Goal: Transaction & Acquisition: Purchase product/service

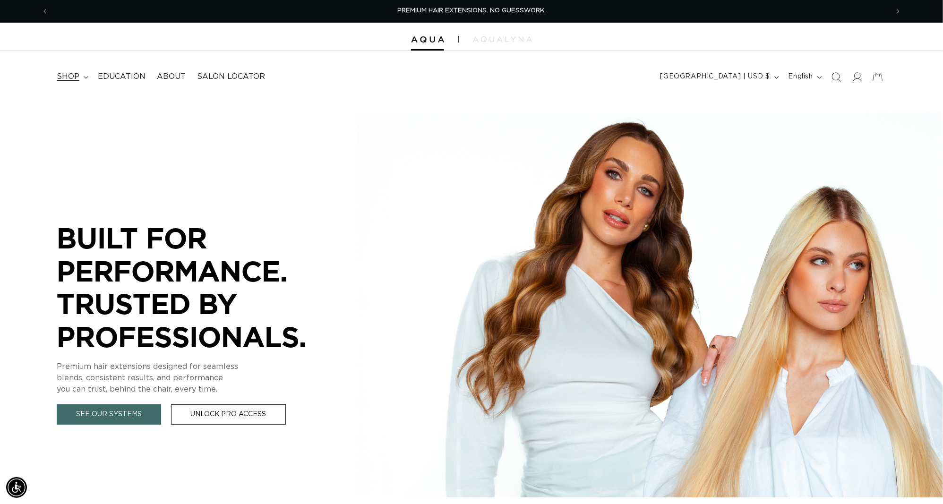
click at [74, 71] on summary "shop" at bounding box center [71, 76] width 41 height 21
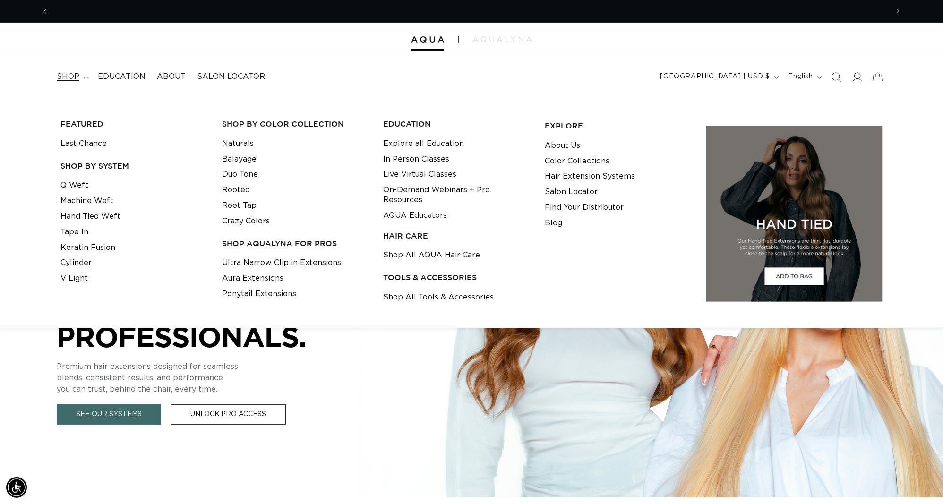
scroll to position [0, 874]
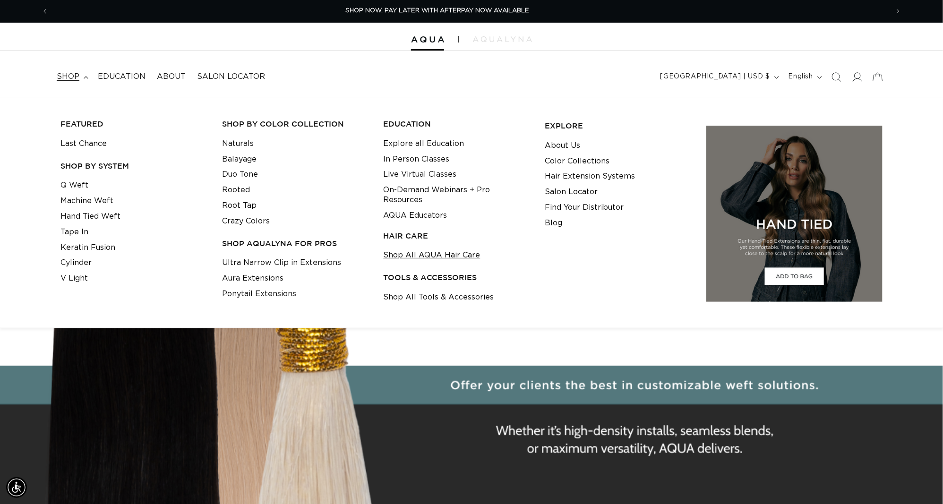
click at [415, 253] on link "Shop All AQUA Hair Care" at bounding box center [432, 256] width 97 height 16
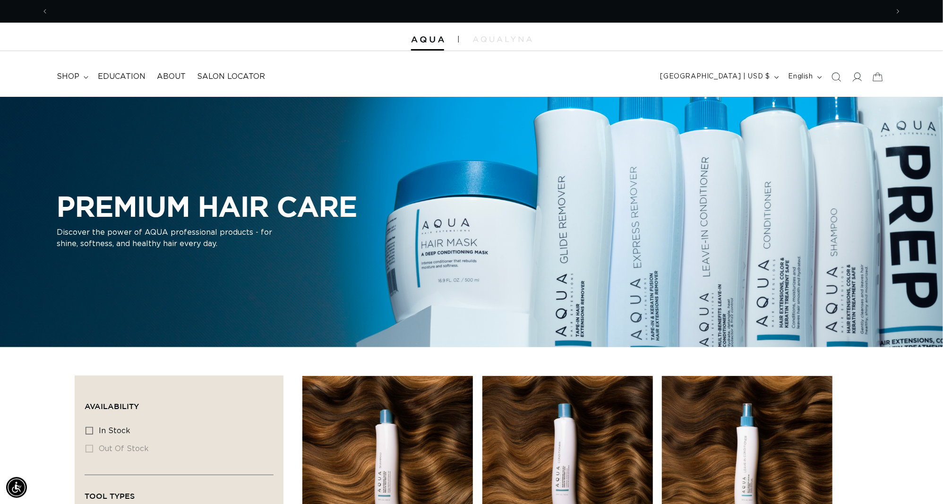
scroll to position [0, 874]
click at [73, 74] on span "shop" at bounding box center [68, 77] width 23 height 10
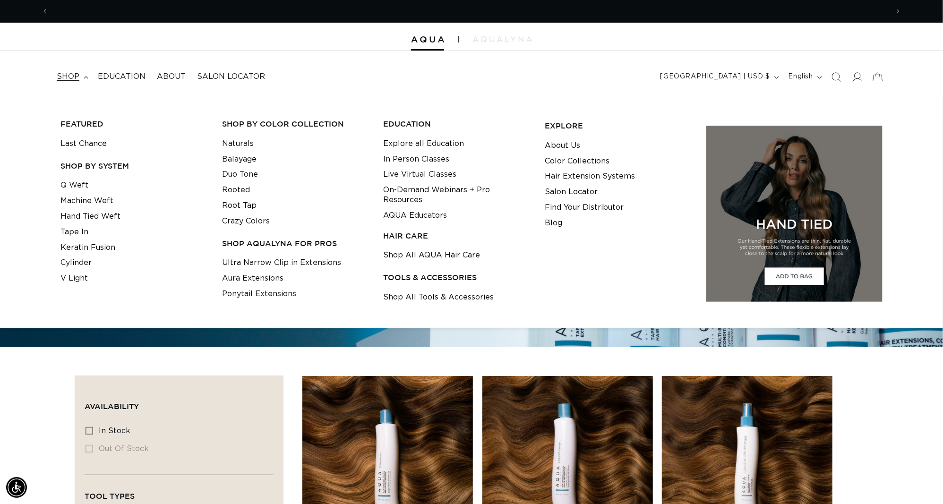
scroll to position [0, 1749]
click at [440, 295] on link "Shop All Tools & Accessories" at bounding box center [439, 298] width 111 height 16
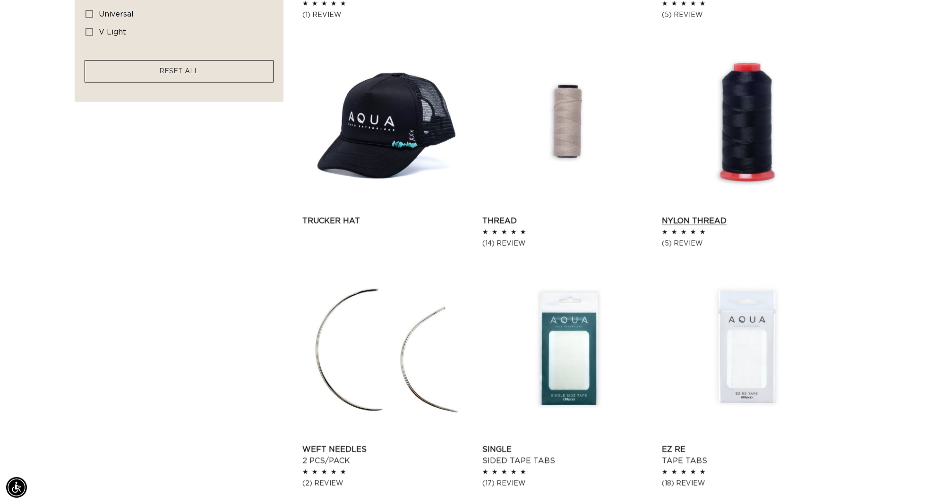
scroll to position [0, 1749]
click at [751, 216] on link "Nylon Thread" at bounding box center [747, 221] width 171 height 11
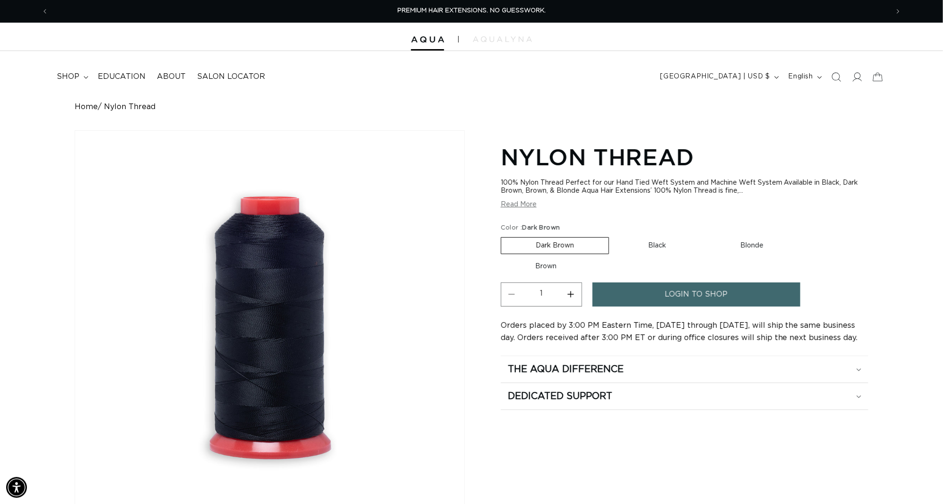
scroll to position [187, 0]
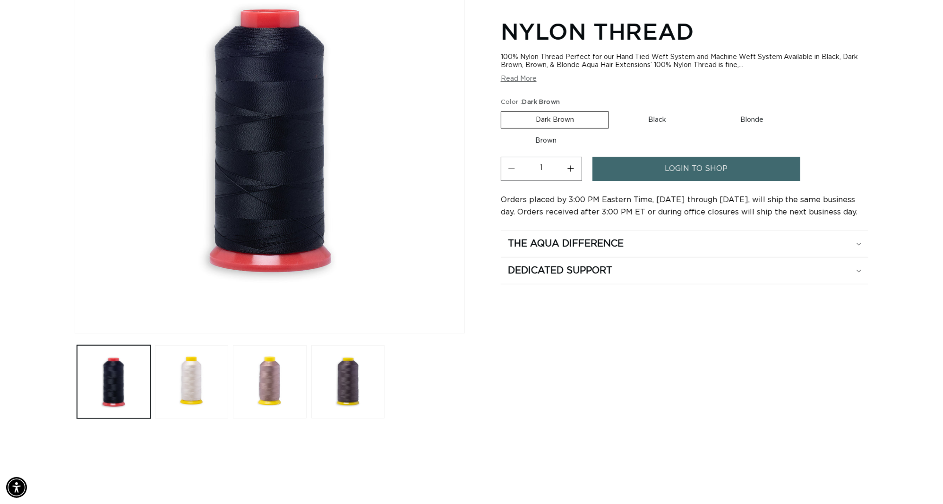
click at [663, 122] on label "Black Variant sold out or unavailable" at bounding box center [657, 120] width 87 height 16
click at [614, 110] on input "Black Variant sold out or unavailable" at bounding box center [614, 110] width 0 height 0
radio input "true"
click at [739, 119] on label "Blonde Variant sold out or unavailable" at bounding box center [752, 120] width 92 height 16
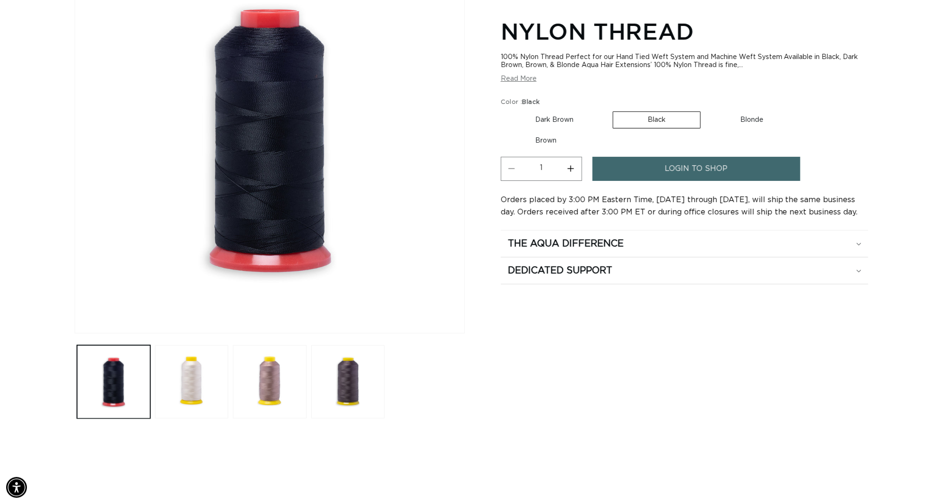
click at [706, 110] on input "Blonde Variant sold out or unavailable" at bounding box center [706, 110] width 0 height 0
radio input "true"
click at [565, 139] on label "Brown Variant sold out or unavailable" at bounding box center [546, 141] width 90 height 16
click at [803, 110] on input "Brown Variant sold out or unavailable" at bounding box center [803, 110] width 0 height 0
radio input "true"
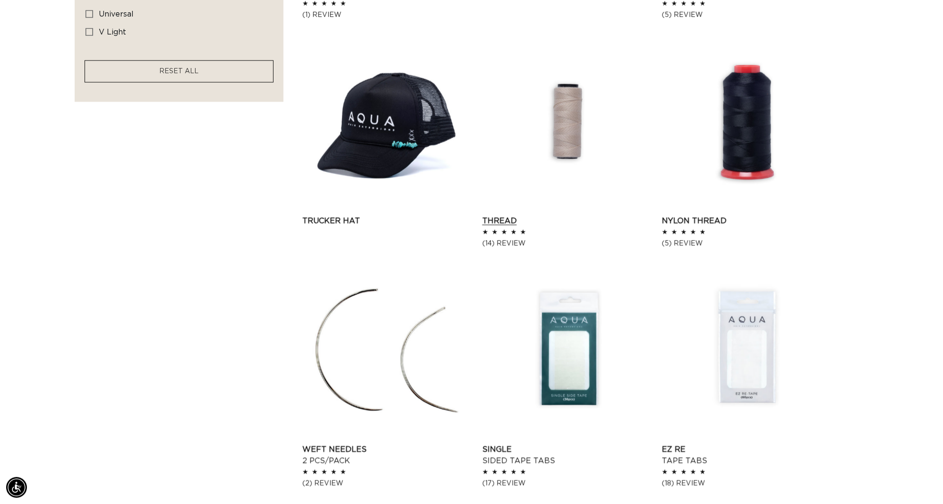
click at [563, 216] on link "Thread" at bounding box center [568, 221] width 171 height 11
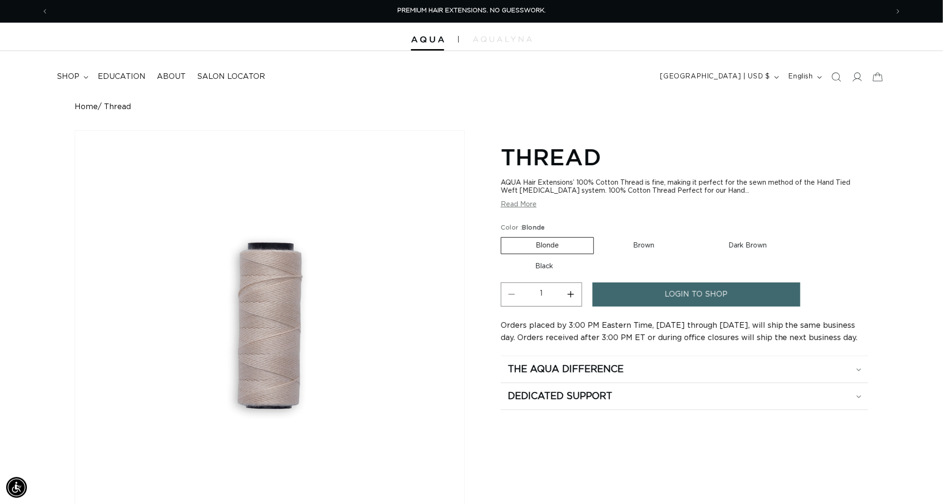
click at [636, 253] on label "Brown Variant sold out or unavailable" at bounding box center [644, 246] width 90 height 16
click at [599, 236] on input "Brown Variant sold out or unavailable" at bounding box center [599, 235] width 0 height 0
radio input "true"
click at [764, 250] on label "Dark Brown Variant sold out or unavailable" at bounding box center [747, 246] width 107 height 16
click at [694, 236] on input "Dark Brown Variant sold out or unavailable" at bounding box center [694, 235] width 0 height 0
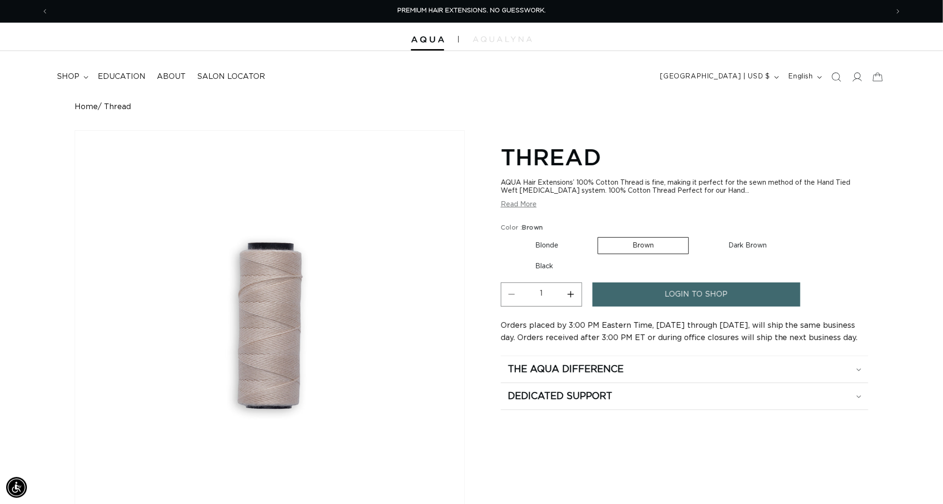
radio input "true"
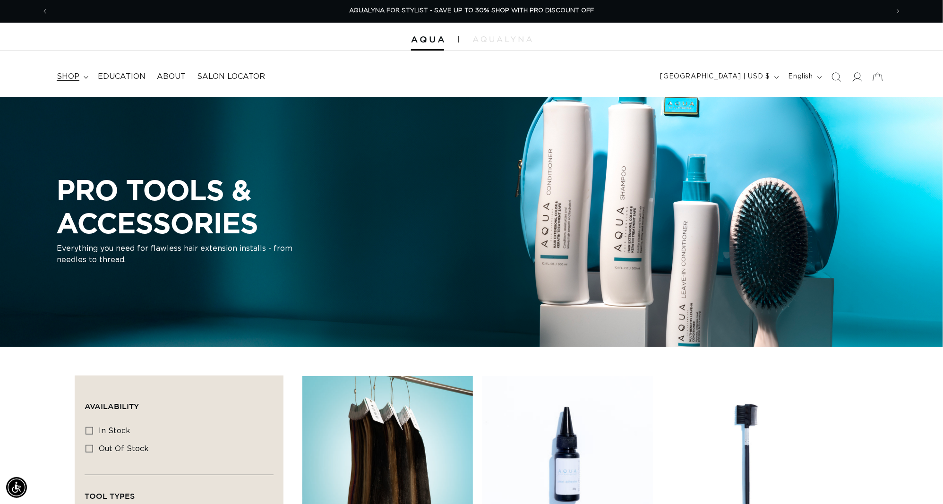
click at [79, 73] on span "shop" at bounding box center [68, 77] width 23 height 10
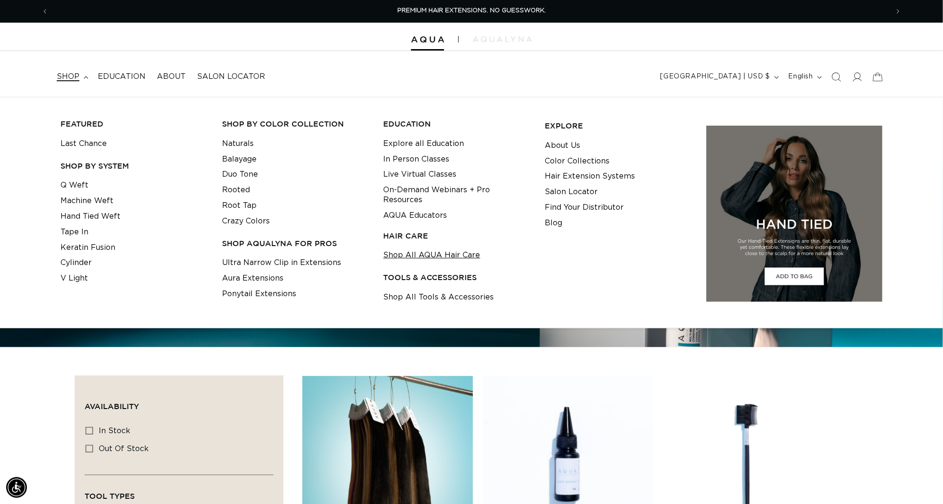
click at [445, 257] on link "Shop All AQUA Hair Care" at bounding box center [432, 256] width 97 height 16
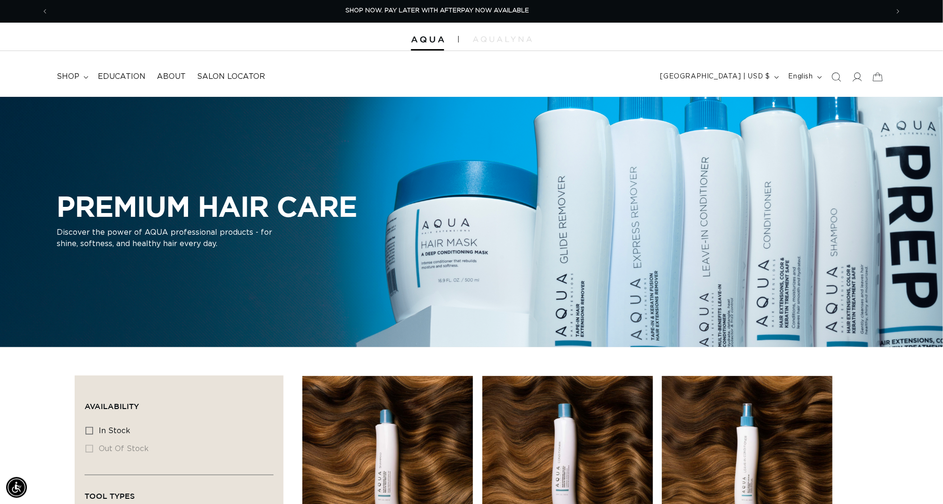
scroll to position [0, 1749]
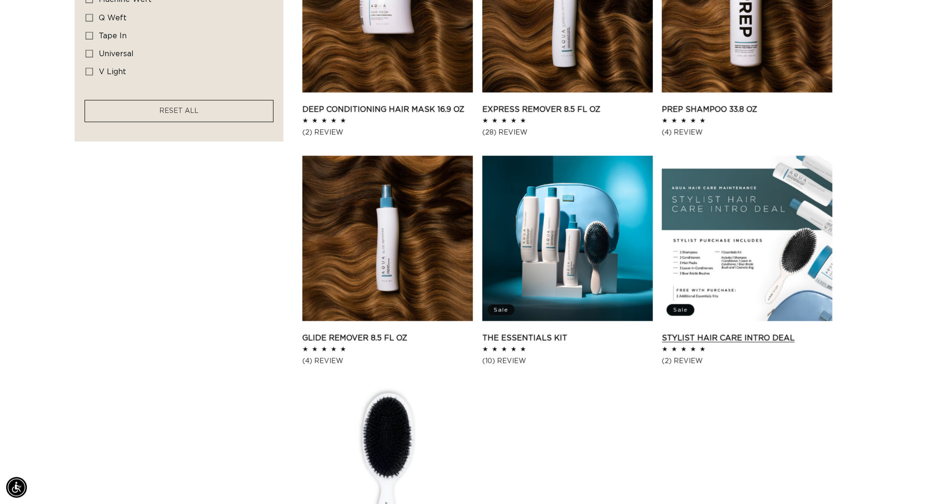
scroll to position [0, 874]
click at [742, 333] on link "Stylist Hair Care Intro Deal" at bounding box center [747, 338] width 171 height 11
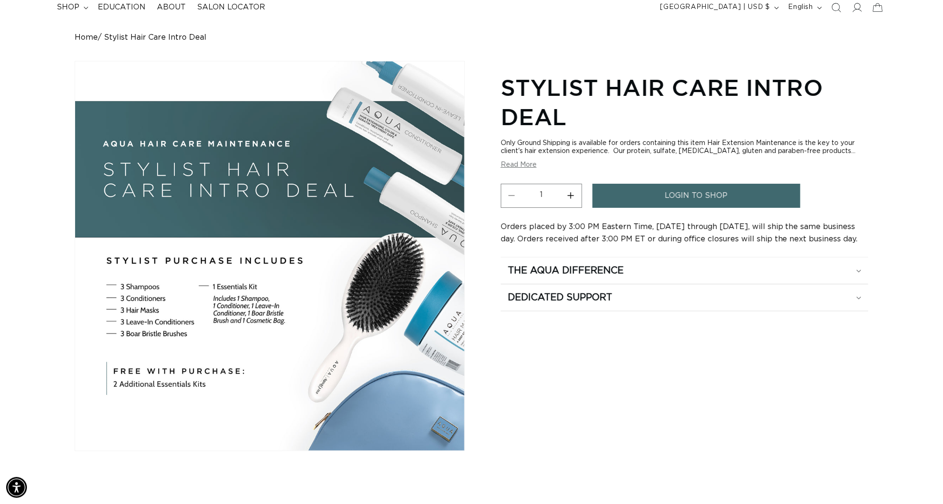
scroll to position [0, 1749]
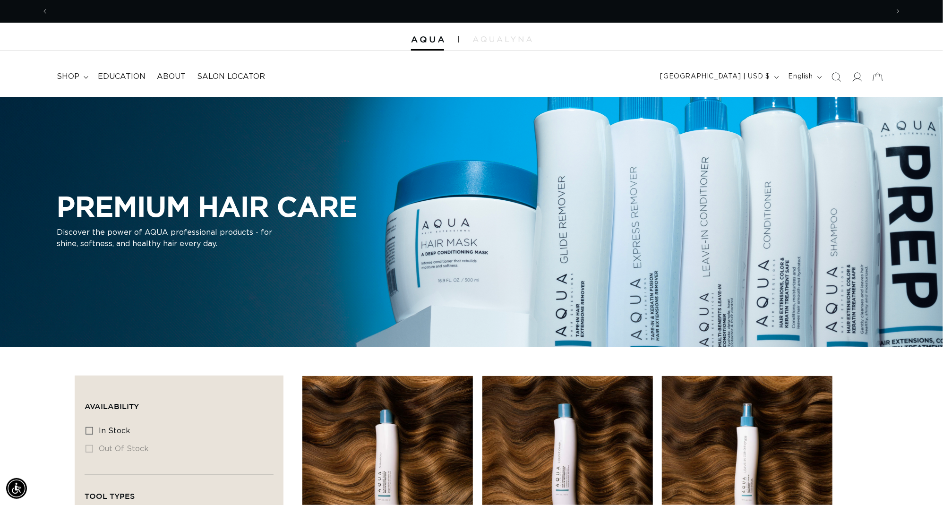
scroll to position [0, 874]
click at [429, 41] on img at bounding box center [427, 39] width 33 height 7
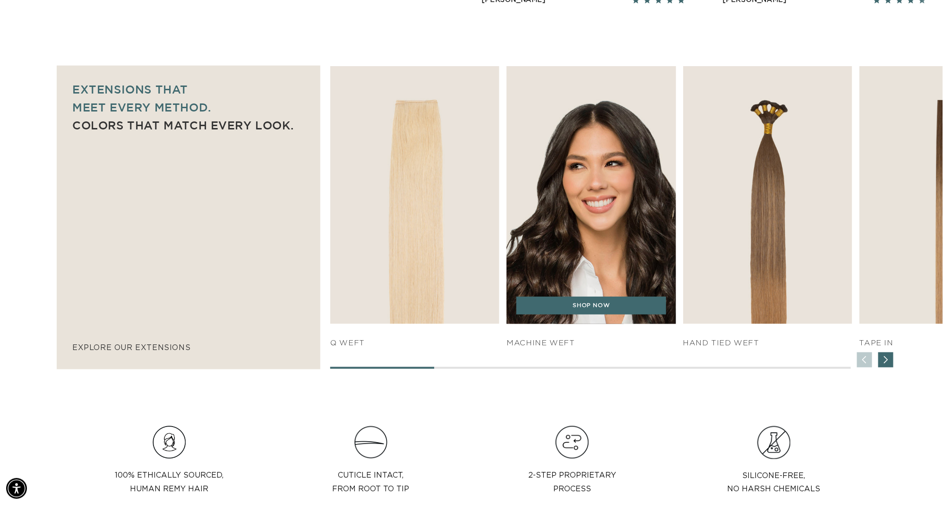
scroll to position [0, 874]
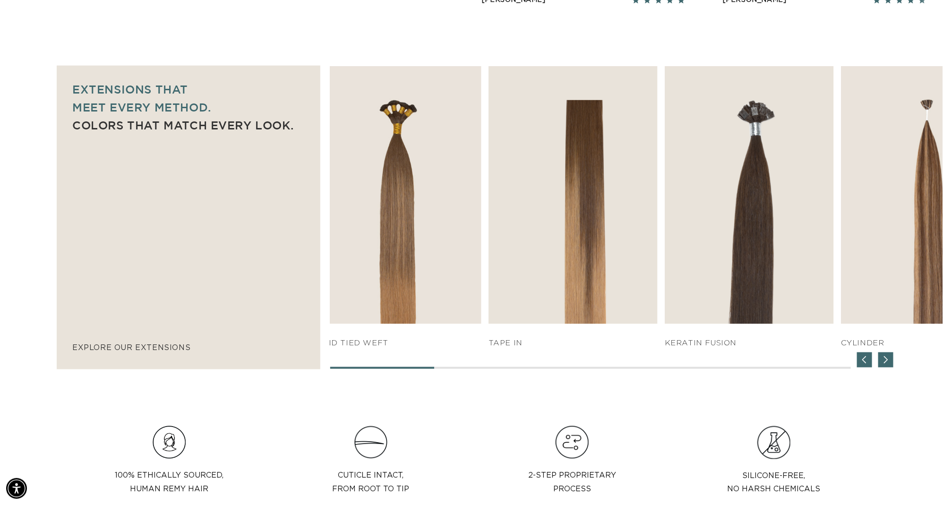
click at [572, 223] on div "SHOP NOW q weft SHOP NOW SHOP NOW" at bounding box center [265, 207] width 613 height 282
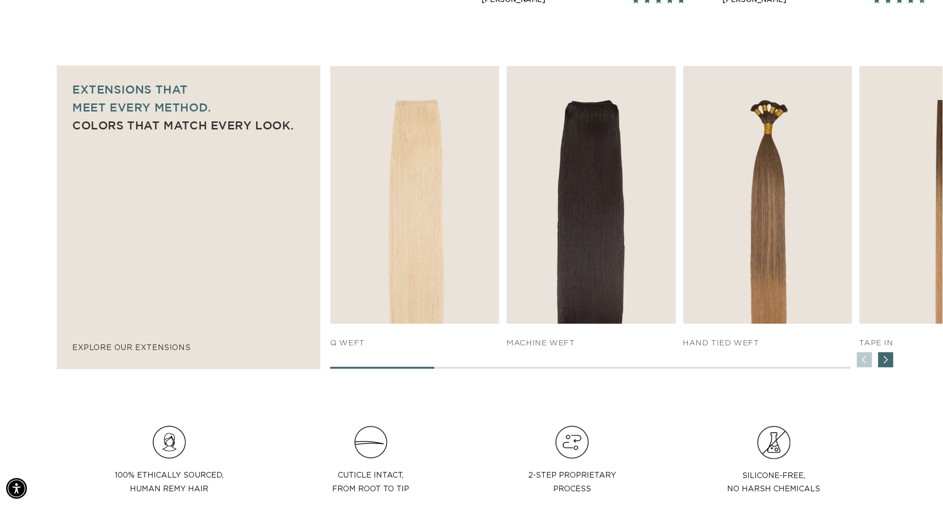
scroll to position [0, 1749]
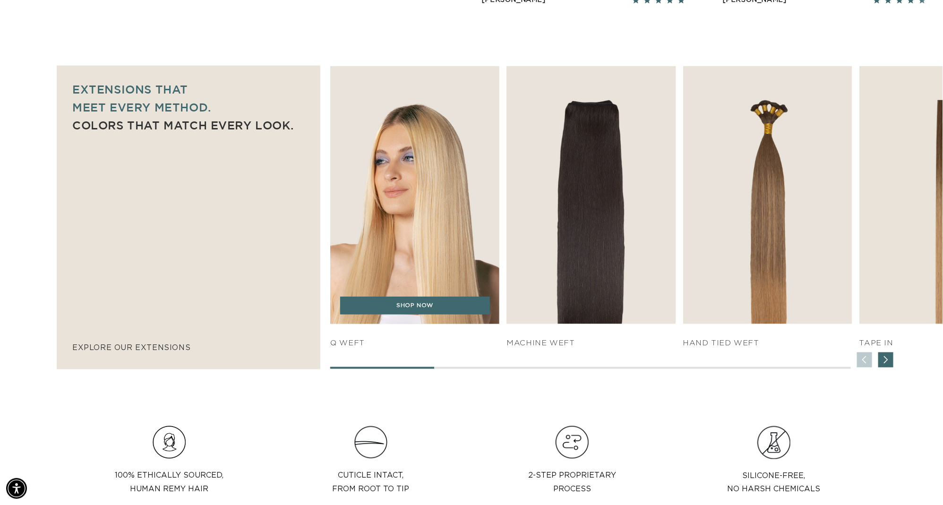
click at [424, 182] on img "1 / 7" at bounding box center [415, 195] width 178 height 271
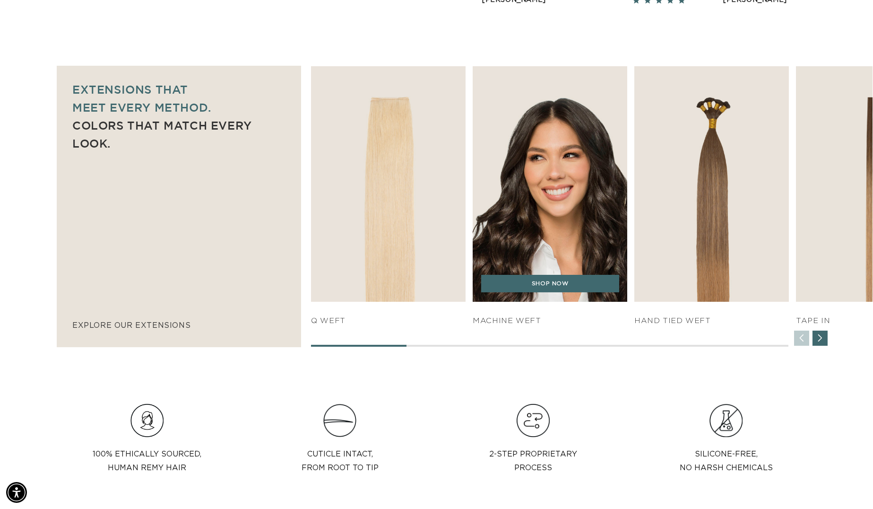
scroll to position [0, 0]
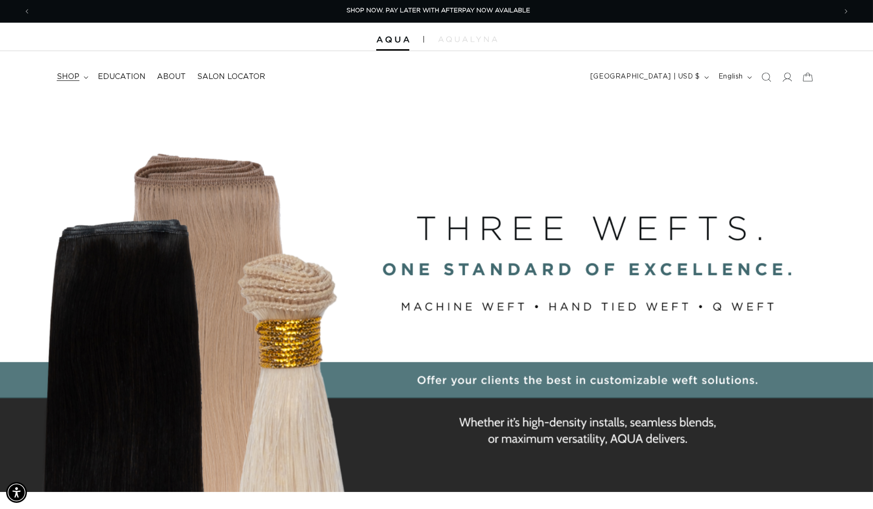
click at [75, 77] on span "shop" at bounding box center [68, 77] width 23 height 10
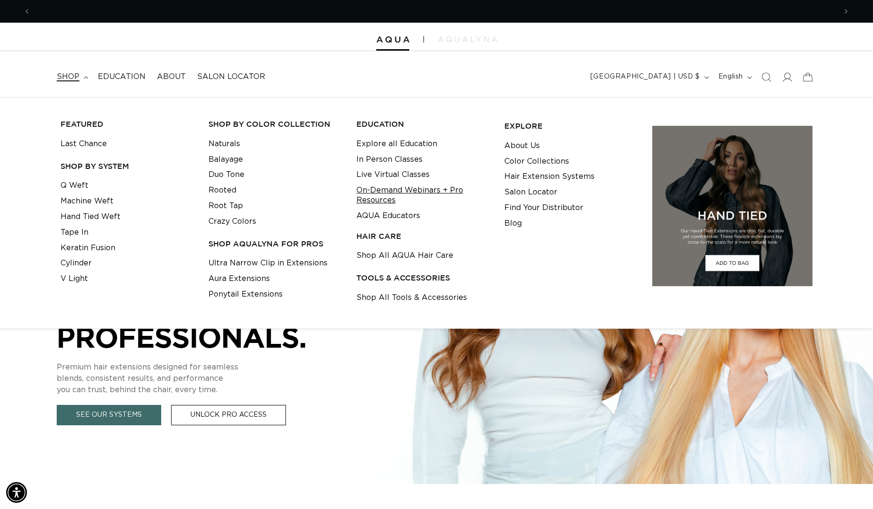
scroll to position [0, 1608]
click at [414, 297] on link "Shop All Tools & Accessories" at bounding box center [411, 298] width 111 height 16
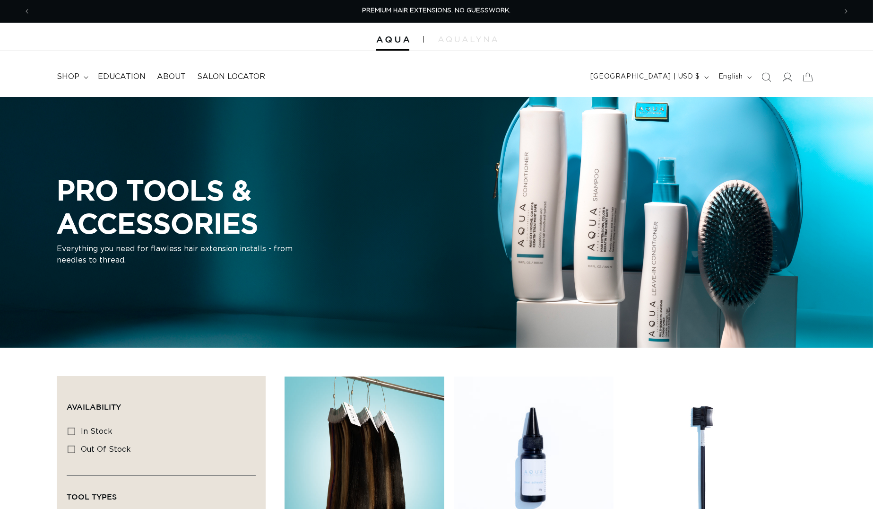
scroll to position [721, 0]
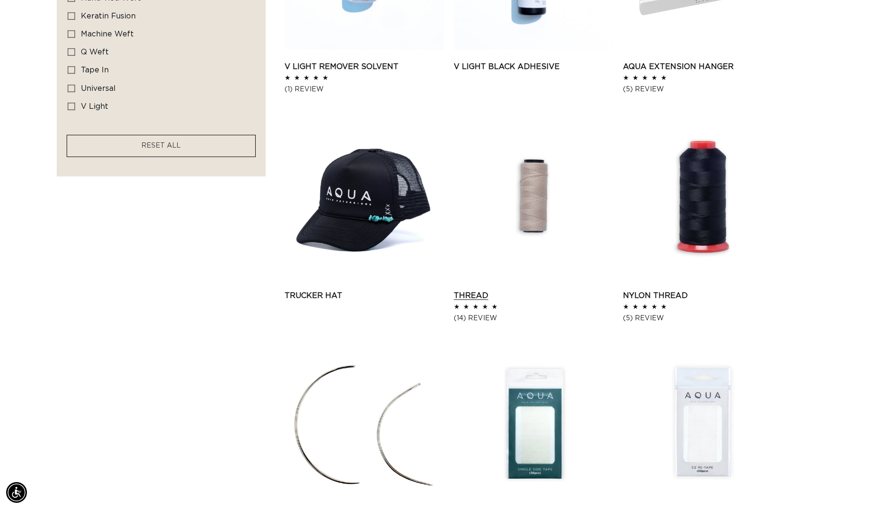
click at [552, 290] on link "Thread" at bounding box center [534, 295] width 160 height 11
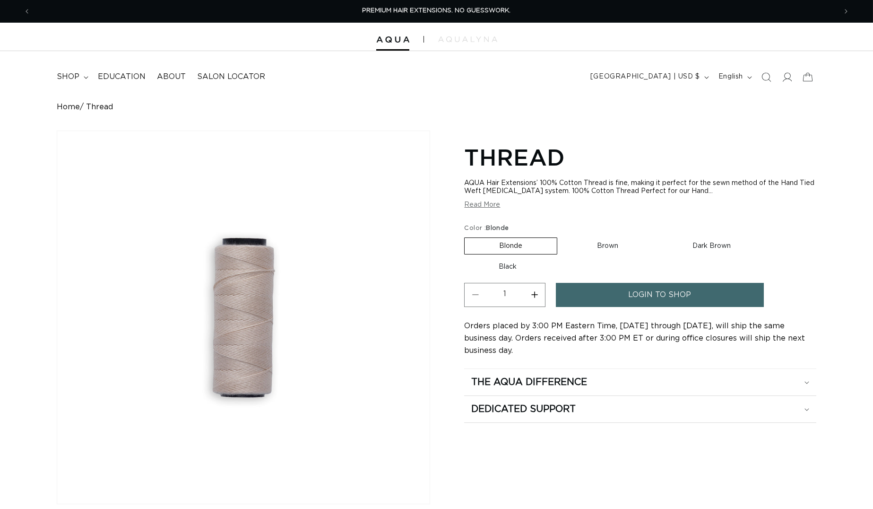
click at [604, 244] on label "Brown Variant sold out or unavailable" at bounding box center [607, 246] width 90 height 16
click at [562, 236] on input "Brown Variant sold out or unavailable" at bounding box center [562, 235] width 0 height 0
radio input "true"
click at [692, 248] on label "Dark Brown Variant sold out or unavailable" at bounding box center [711, 246] width 107 height 16
click at [658, 236] on input "Dark Brown Variant sold out or unavailable" at bounding box center [657, 235] width 0 height 0
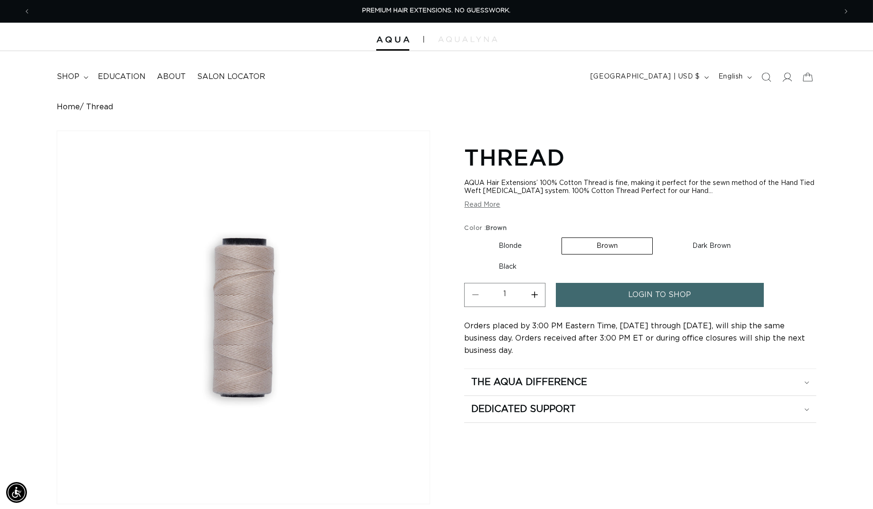
radio input "true"
click at [500, 269] on label "Black Variant sold out or unavailable" at bounding box center [507, 267] width 87 height 16
click at [770, 236] on input "Black Variant sold out or unavailable" at bounding box center [770, 235] width 0 height 0
radio input "true"
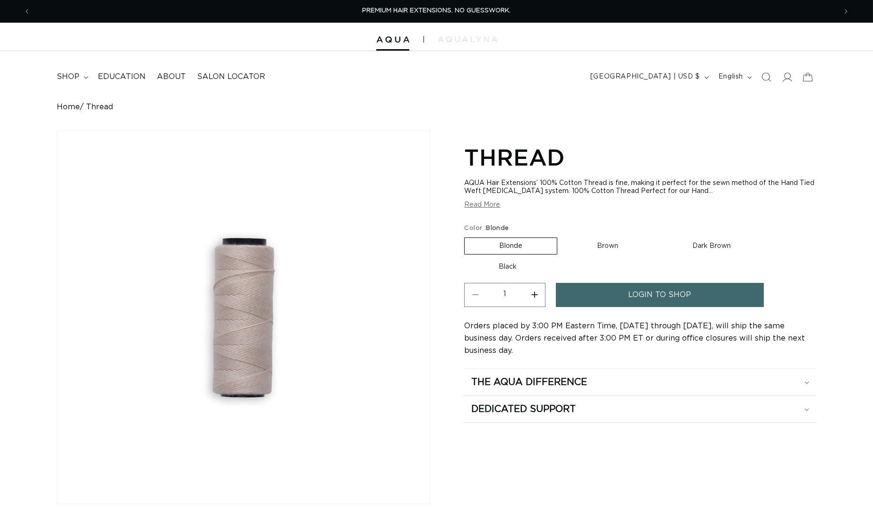
click at [613, 262] on fieldset "Color : Blonde Blonde Variant sold out or unavailable Brown Variant sold out or…" at bounding box center [640, 250] width 352 height 52
click at [610, 254] on label "Brown Variant sold out or unavailable" at bounding box center [607, 246] width 90 height 16
click at [562, 236] on input "Brown Variant sold out or unavailable" at bounding box center [562, 235] width 0 height 0
radio input "true"
click at [697, 247] on label "Dark Brown Variant sold out or unavailable" at bounding box center [711, 246] width 107 height 16
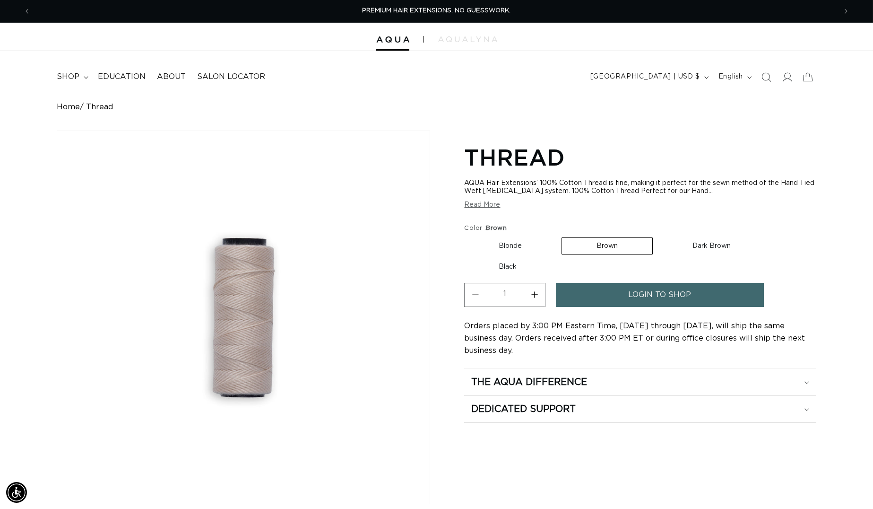
click at [658, 236] on input "Dark Brown Variant sold out or unavailable" at bounding box center [657, 235] width 0 height 0
radio input "true"
click at [511, 275] on label "Black Variant sold out or unavailable" at bounding box center [507, 267] width 87 height 16
click at [770, 236] on input "Black Variant sold out or unavailable" at bounding box center [770, 235] width 0 height 0
radio input "true"
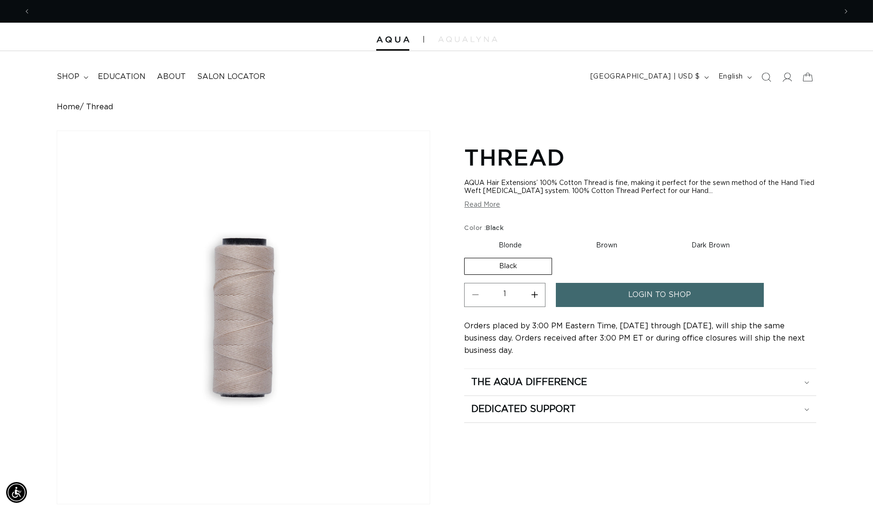
scroll to position [0, 1608]
click at [607, 254] on label "Brown Variant sold out or unavailable" at bounding box center [607, 246] width 90 height 16
click at [562, 236] on input "Brown Variant sold out or unavailable" at bounding box center [562, 235] width 0 height 0
radio input "true"
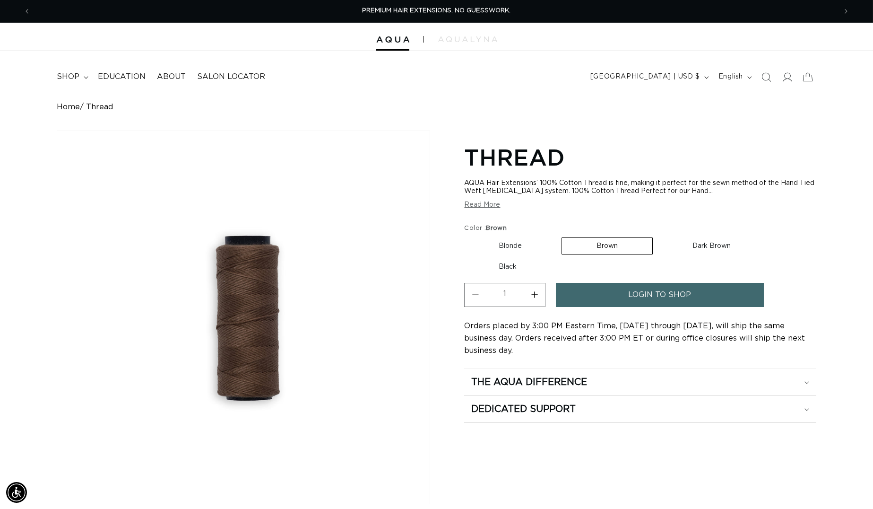
click at [703, 251] on label "Dark Brown Variant sold out or unavailable" at bounding box center [711, 246] width 107 height 16
click at [658, 236] on input "Dark Brown Variant sold out or unavailable" at bounding box center [657, 235] width 0 height 0
radio input "true"
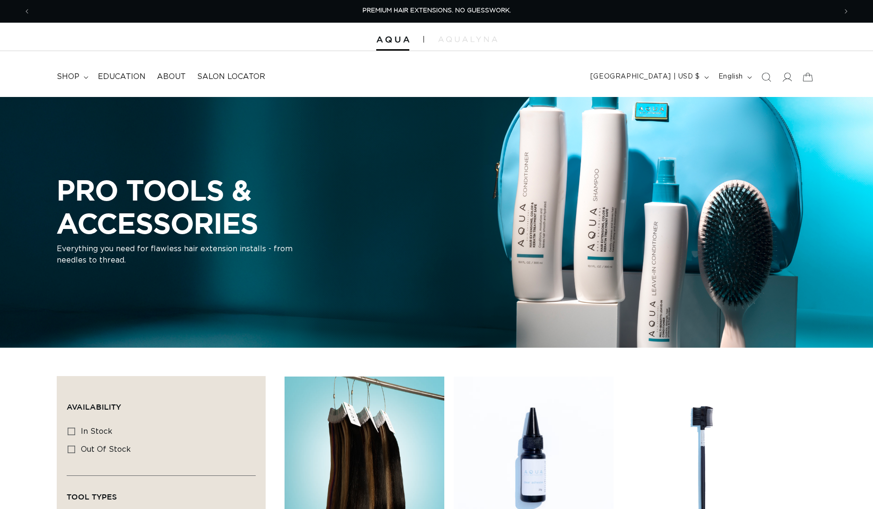
scroll to position [731, 0]
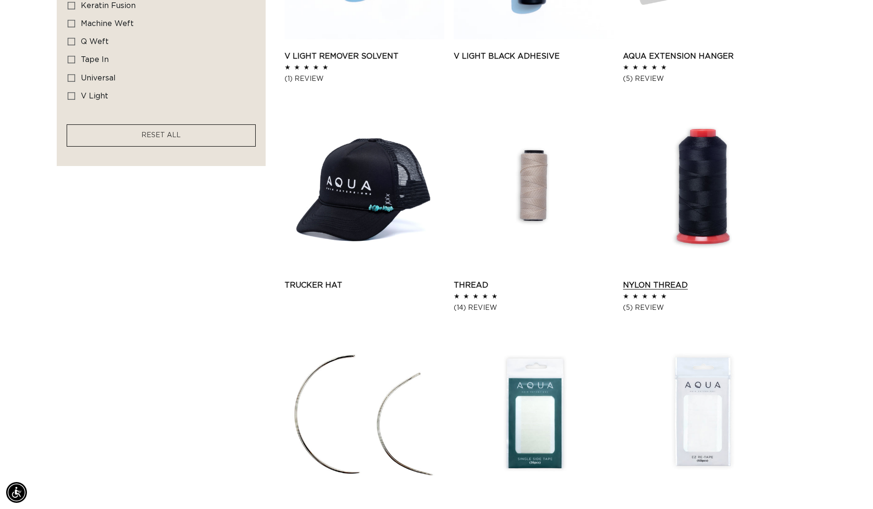
click at [698, 279] on link "Nylon Thread" at bounding box center [703, 284] width 160 height 11
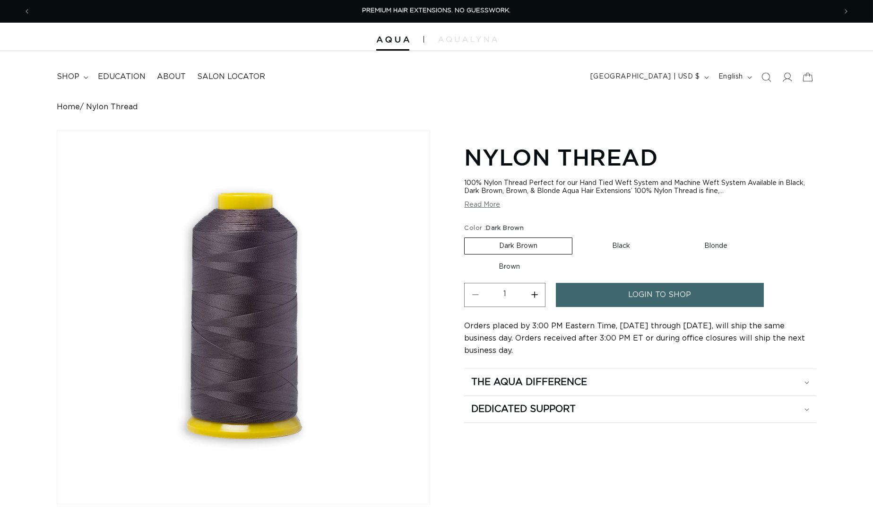
click at [626, 245] on label "Black Variant sold out or unavailable" at bounding box center [621, 246] width 87 height 16
click at [578, 236] on input "Black Variant sold out or unavailable" at bounding box center [577, 235] width 0 height 0
radio input "true"
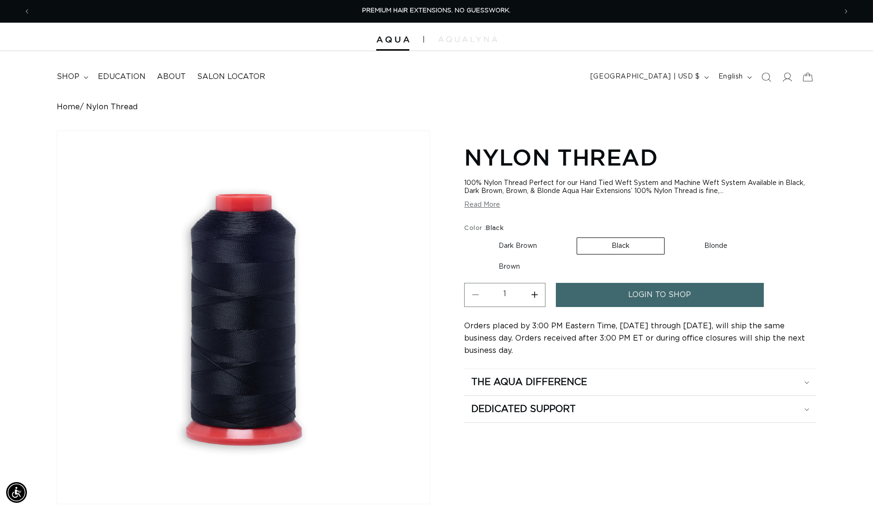
click at [700, 243] on label "Blonde Variant sold out or unavailable" at bounding box center [716, 246] width 92 height 16
click at [670, 236] on input "Blonde Variant sold out or unavailable" at bounding box center [669, 235] width 0 height 0
radio input "true"
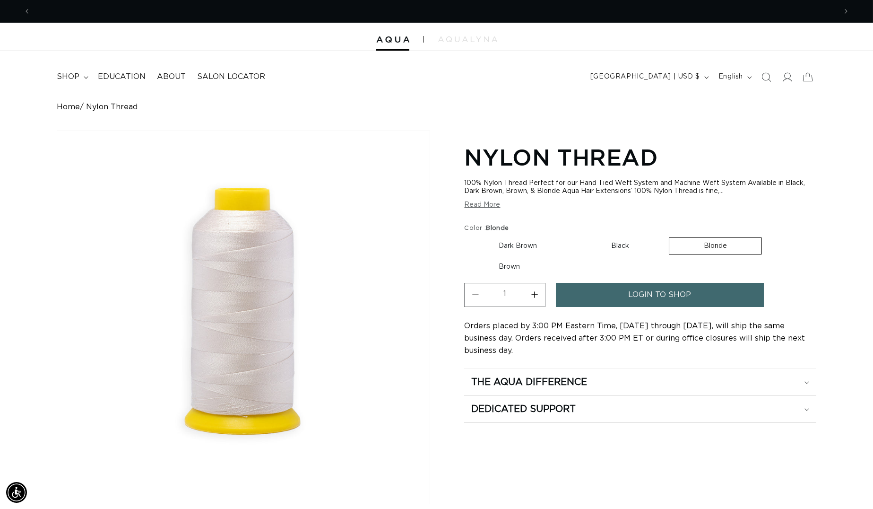
scroll to position [0, 804]
click at [77, 80] on span "shop" at bounding box center [68, 77] width 23 height 10
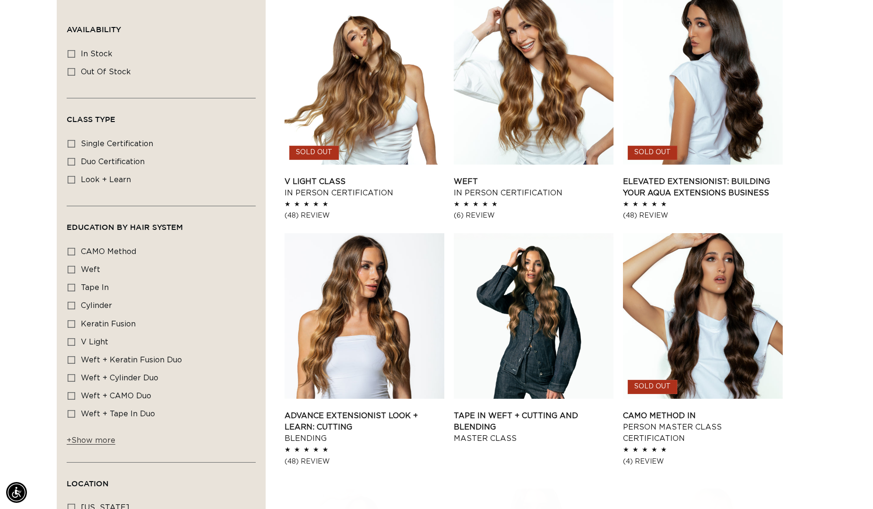
scroll to position [0, 804]
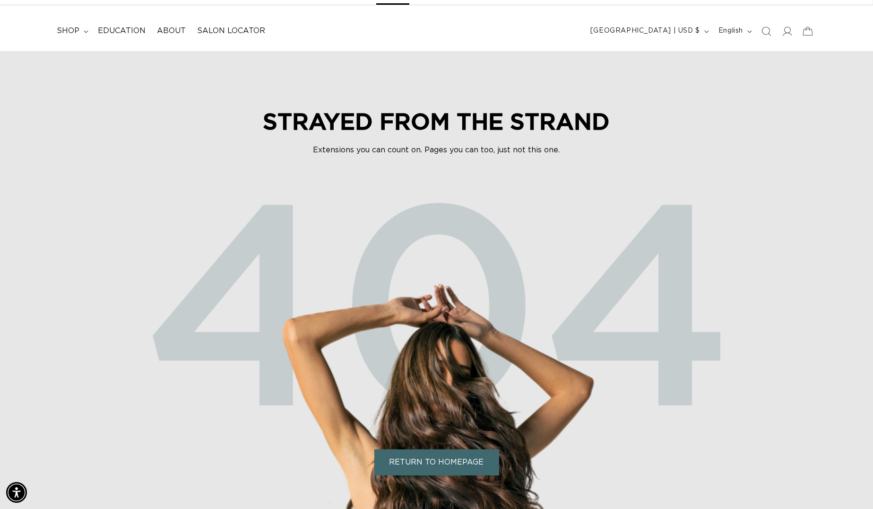
scroll to position [0, 1608]
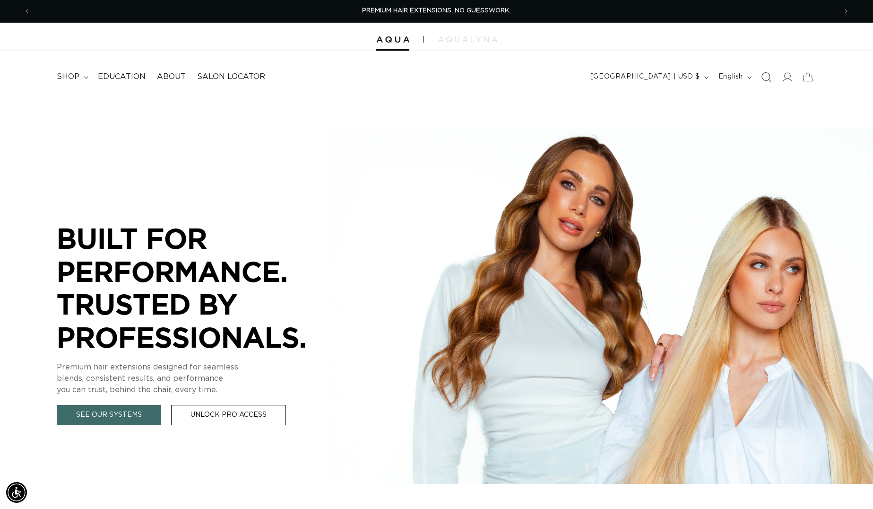
click at [764, 78] on icon "Search" at bounding box center [767, 77] width 10 height 10
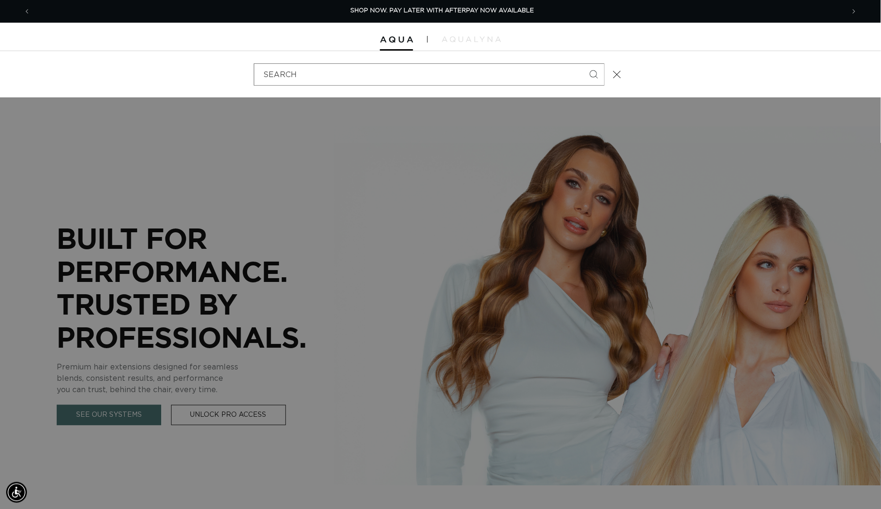
click at [0, 74] on div "Search" at bounding box center [0, 74] width 0 height 0
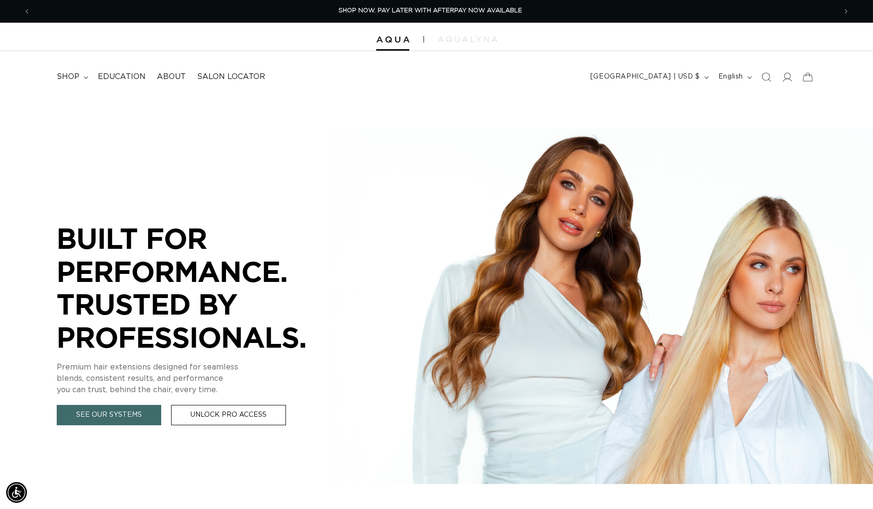
scroll to position [0, 804]
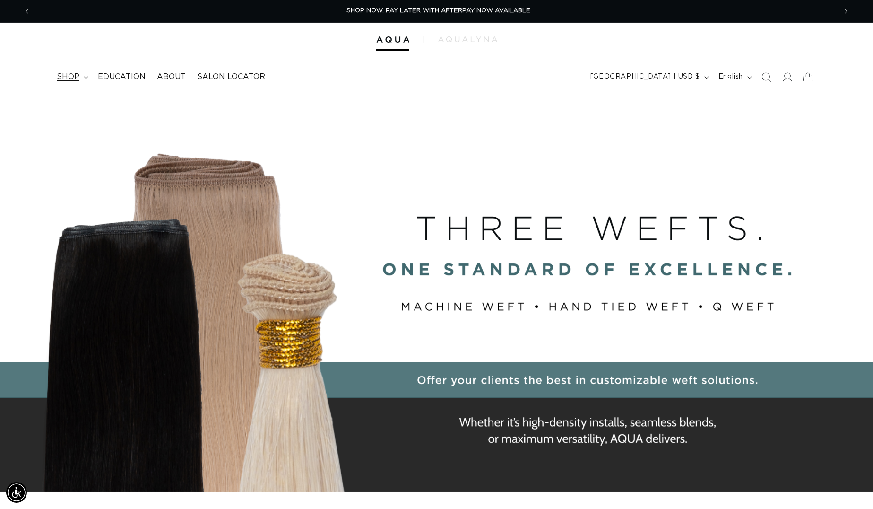
click at [66, 78] on span "shop" at bounding box center [68, 77] width 23 height 10
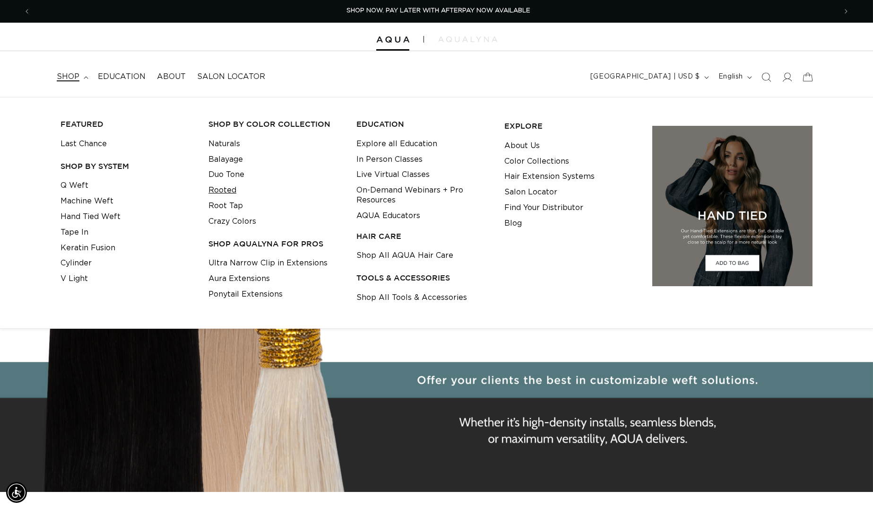
click at [226, 194] on link "Rooted" at bounding box center [222, 190] width 28 height 16
